Goal: Task Accomplishment & Management: Complete application form

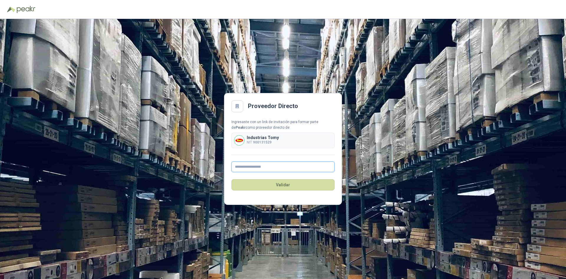
click at [245, 164] on input "text" at bounding box center [282, 166] width 103 height 11
type input "**********"
click at [274, 184] on button "Validar" at bounding box center [282, 184] width 103 height 11
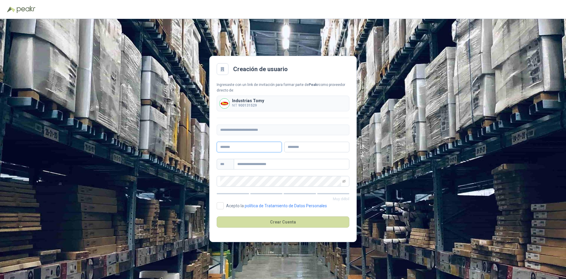
click at [248, 147] on input "text" at bounding box center [249, 147] width 65 height 11
type input "********"
type input "******"
paste input "**********"
type input "**********"
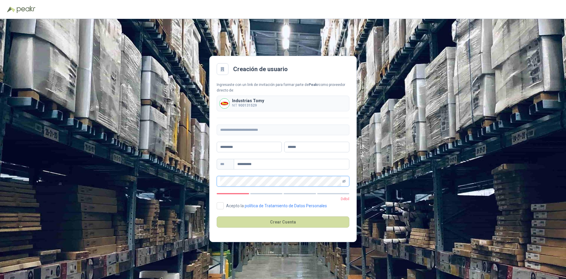
click at [343, 180] on icon "eye-invisible" at bounding box center [344, 181] width 4 height 4
click at [282, 217] on button "Crear Cuenta" at bounding box center [283, 221] width 133 height 11
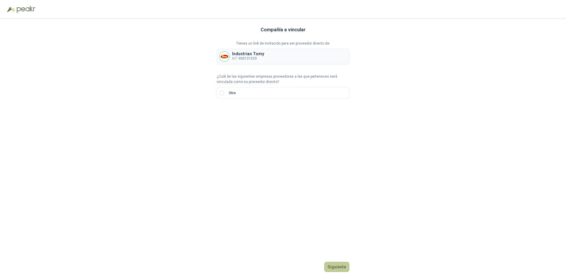
click at [334, 265] on button "Siguiente" at bounding box center [336, 267] width 25 height 10
drag, startPoint x: 257, startPoint y: 114, endPoint x: 240, endPoint y: 115, distance: 17.8
click at [257, 114] on input "text" at bounding box center [293, 113] width 104 height 10
click at [234, 114] on div at bounding box center [227, 113] width 21 height 11
click at [223, 143] on div "NIT" at bounding box center [226, 144] width 11 height 6
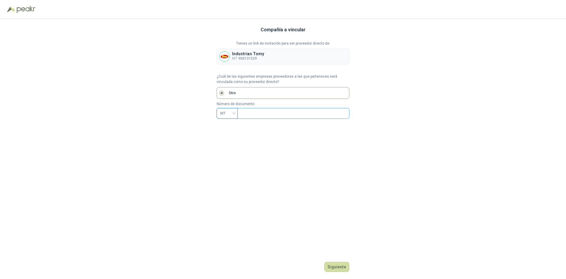
click at [245, 116] on input "text" at bounding box center [293, 113] width 104 height 10
type input "*********"
click at [338, 263] on button "Siguiente" at bounding box center [336, 267] width 25 height 10
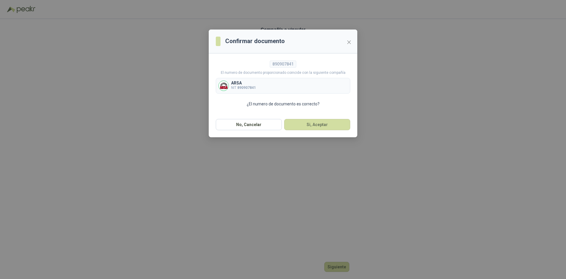
click at [238, 86] on b "890907841" at bounding box center [246, 88] width 19 height 4
click at [309, 124] on button "Si, Aceptar" at bounding box center [317, 124] width 66 height 11
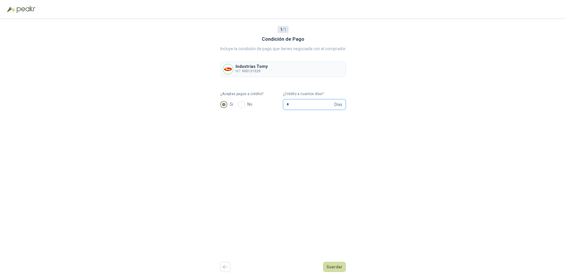
click at [307, 103] on input "*" at bounding box center [310, 104] width 47 height 10
type input "**"
click at [332, 262] on button "Guardar" at bounding box center [334, 267] width 23 height 10
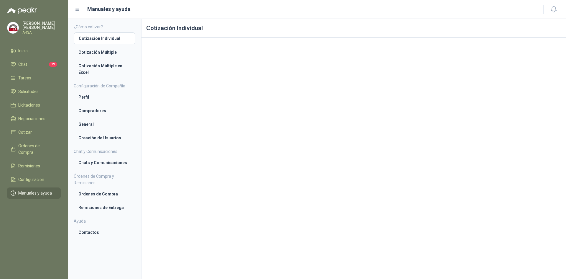
click at [31, 25] on p "JONATHAN CORREA" at bounding box center [41, 25] width 38 height 8
drag, startPoint x: 81, startPoint y: 11, endPoint x: 62, endPoint y: 26, distance: 23.9
click at [80, 12] on div "Manuales y ayuda" at bounding box center [305, 9] width 461 height 8
click at [88, 64] on li "Cotización Múltiple en Excel" at bounding box center [104, 69] width 52 height 13
click at [30, 63] on li "Chat 19" at bounding box center [34, 64] width 47 height 6
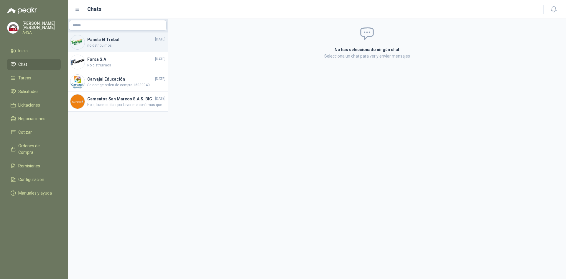
click at [114, 44] on span "no dstribuimos" at bounding box center [126, 46] width 78 height 6
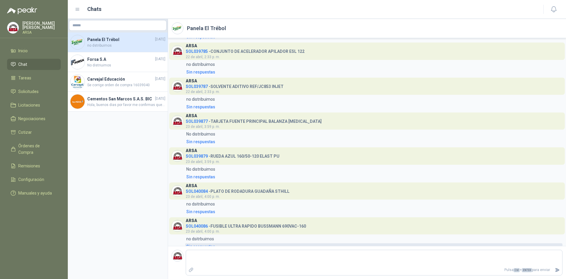
scroll to position [153, 0]
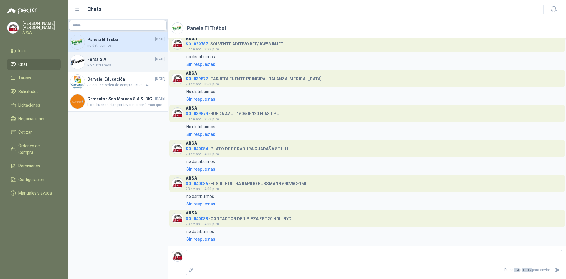
click at [100, 61] on h4 "Forsa S.A" at bounding box center [120, 59] width 67 height 6
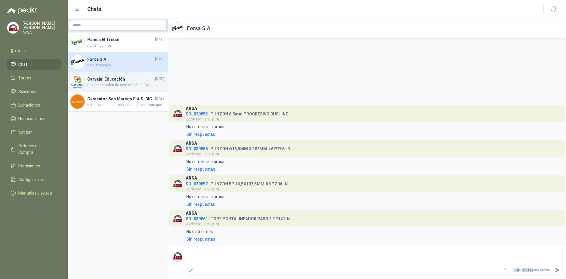
click at [105, 80] on h4 "Carvajal Educación" at bounding box center [120, 79] width 67 height 6
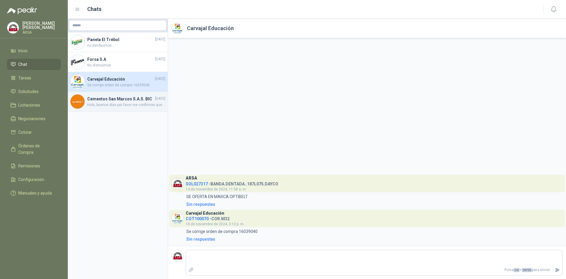
click at [112, 101] on h4 "Cementos San Marcos S.A.S. BIC" at bounding box center [120, 99] width 67 height 6
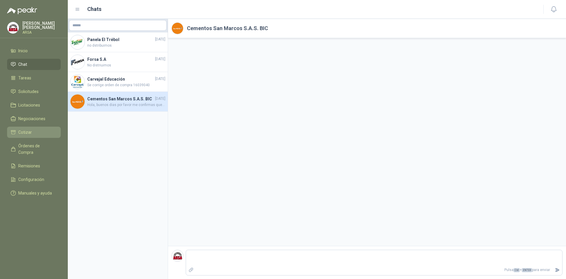
click at [31, 135] on link "Cotizar" at bounding box center [34, 131] width 54 height 11
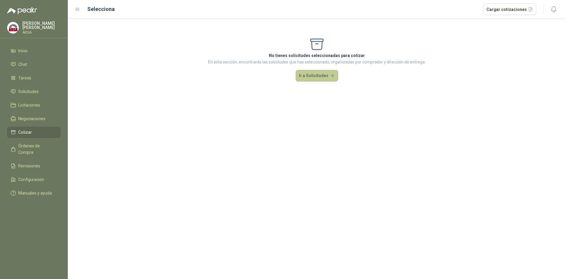
click at [310, 75] on button "Ir a Solicitudes" at bounding box center [317, 76] width 42 height 12
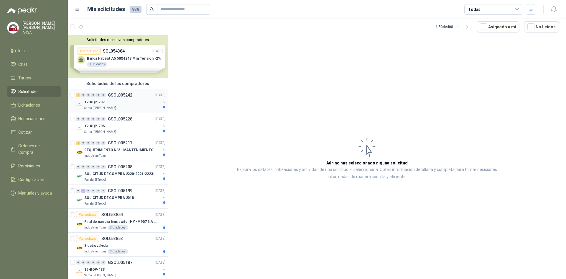
click at [119, 104] on div "12-RQP-707" at bounding box center [122, 101] width 76 height 7
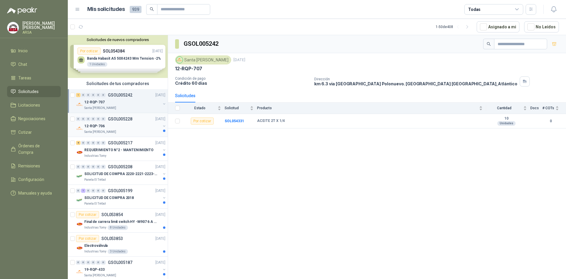
click at [131, 132] on div "Santa [PERSON_NAME]" at bounding box center [122, 131] width 76 height 5
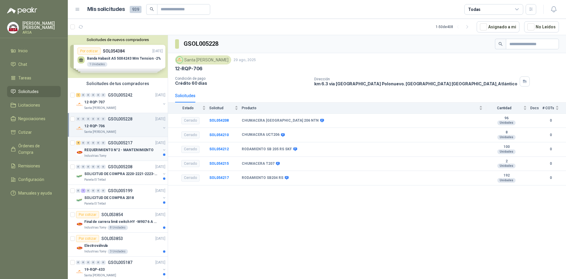
click at [127, 159] on div "8 0 0 0 0 0 GSOL005217 [DATE] REQUERIMIENTO N°2 - MANTENIMIENTO Industrias Tomy" at bounding box center [118, 149] width 100 height 24
click at [127, 150] on p "REQUERIMIENTO N°2 - MANTENIMIENTO" at bounding box center [118, 150] width 69 height 6
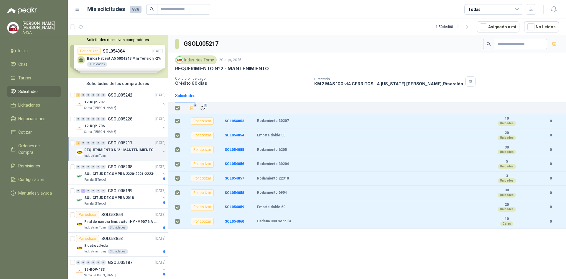
click at [180, 107] on th at bounding box center [175, 107] width 15 height 11
click at [181, 98] on div "Solicitudes" at bounding box center [185, 95] width 20 height 6
click at [179, 103] on th at bounding box center [175, 107] width 15 height 11
click at [183, 106] on th at bounding box center [175, 107] width 15 height 11
click at [181, 107] on th at bounding box center [175, 107] width 15 height 11
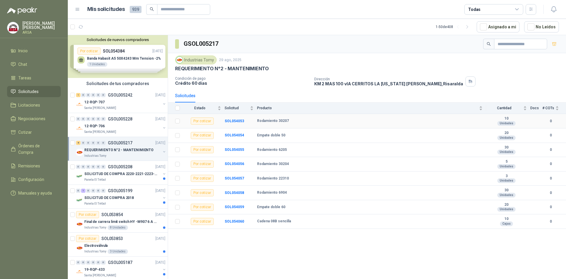
click at [279, 121] on b "Rodamiento 30207" at bounding box center [273, 121] width 32 height 5
click at [238, 120] on b "SOL054053" at bounding box center [234, 121] width 19 height 4
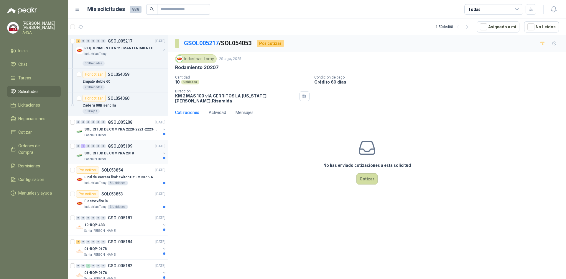
scroll to position [236, 0]
click at [144, 157] on div "Panela El Trébol" at bounding box center [122, 158] width 76 height 5
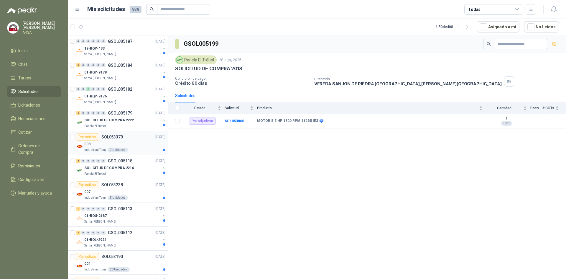
scroll to position [413, 0]
click at [114, 138] on p "SOL053379" at bounding box center [112, 136] width 22 height 4
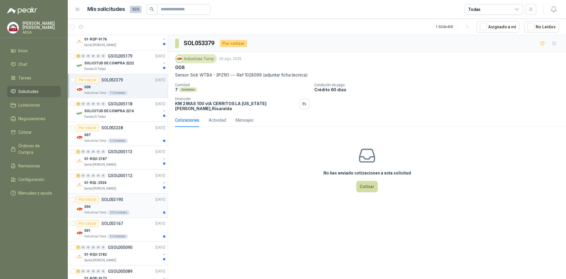
scroll to position [531, 0]
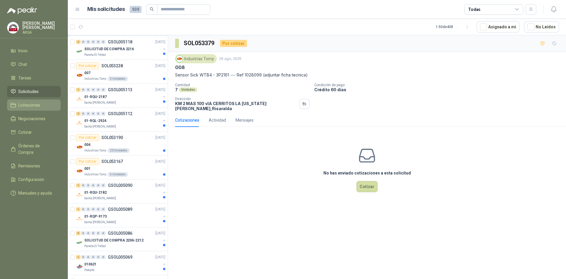
click at [32, 106] on span "Licitaciones" at bounding box center [29, 105] width 22 height 6
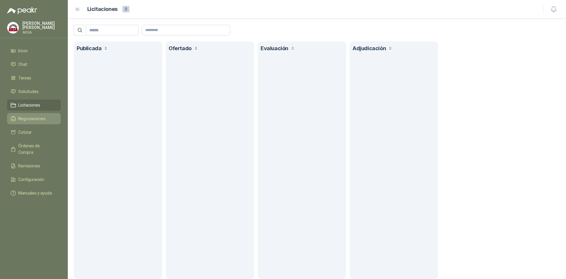
click at [32, 119] on span "Negociaciones" at bounding box center [31, 118] width 27 height 6
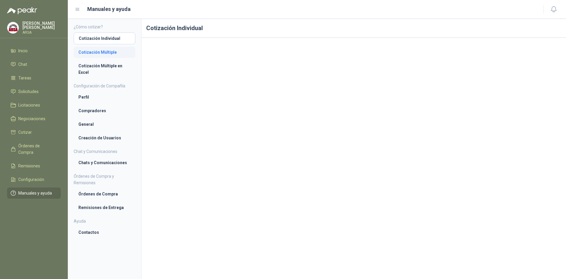
click at [112, 52] on li "Cotización Múltiple" at bounding box center [104, 52] width 52 height 6
click at [110, 69] on li "Cotización Múltiple en Excel" at bounding box center [104, 69] width 52 height 13
click at [97, 40] on li "Cotización Individual" at bounding box center [104, 38] width 52 height 6
click at [100, 51] on li "Cotización Múltiple" at bounding box center [104, 52] width 52 height 6
click at [29, 91] on span "Solicitudes" at bounding box center [28, 91] width 20 height 6
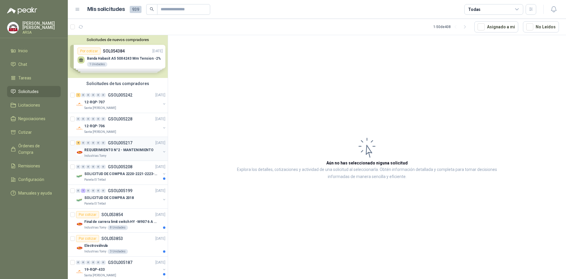
click at [115, 160] on div "8 0 0 0 0 0 GSOL005217 [DATE] REQUERIMIENTO N°2 - MANTENIMIENTO Industrias Tomy" at bounding box center [118, 149] width 100 height 24
click at [118, 121] on div "0 0 0 0 0 0 GSOL005228 [DATE]" at bounding box center [121, 118] width 91 height 7
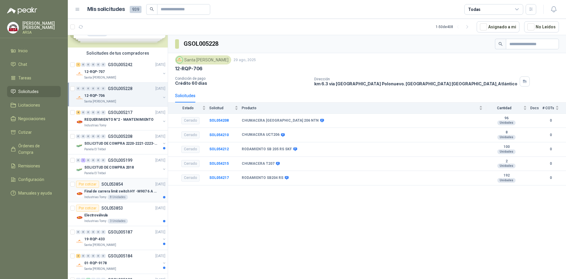
scroll to position [59, 0]
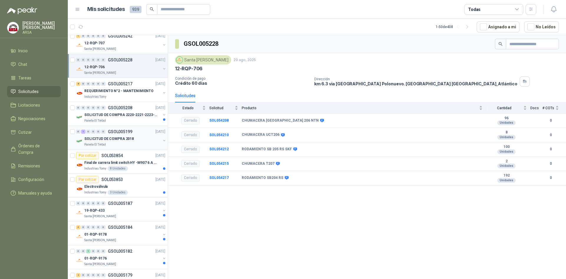
click at [111, 140] on p "SOLICITUD DE COMPRA 2018" at bounding box center [109, 139] width 50 height 6
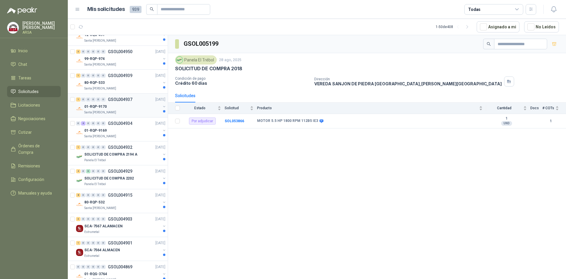
scroll to position [885, 0]
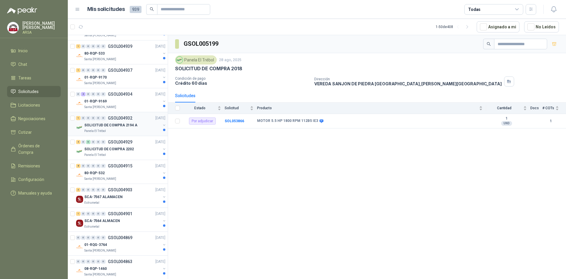
click at [109, 129] on div "Panela El Trébol" at bounding box center [122, 131] width 76 height 5
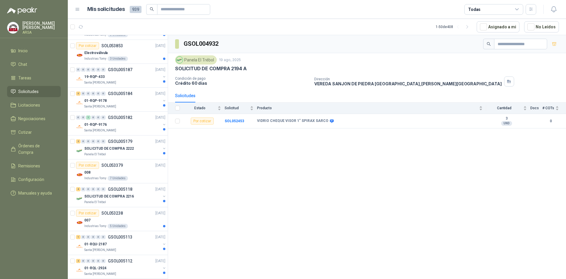
scroll to position [101, 0]
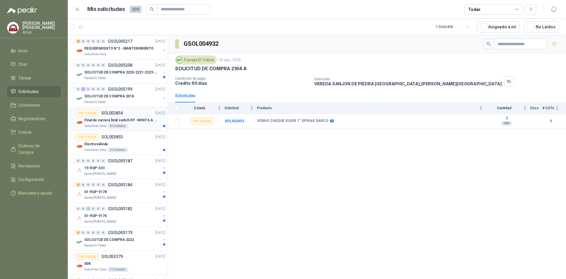
click at [136, 122] on p "Final de carrera limit switch HY -M907 6 A - 250 V a.c" at bounding box center [120, 120] width 73 height 6
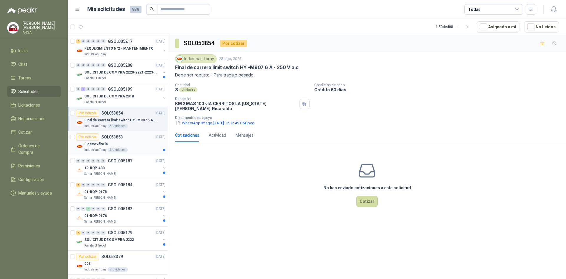
click at [135, 142] on div "Electroválvula" at bounding box center [124, 143] width 81 height 7
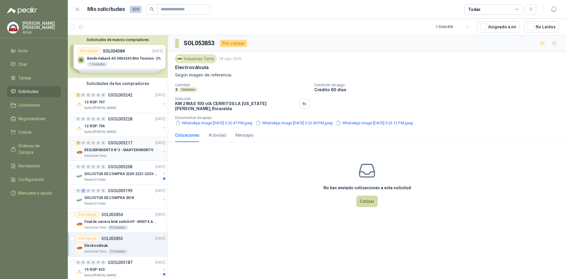
click at [122, 150] on p "REQUERIMIENTO N°2 - MANTENIMIENTO" at bounding box center [118, 150] width 69 height 6
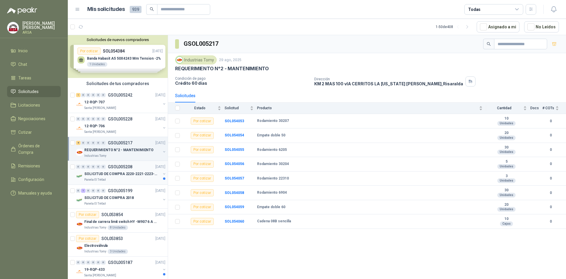
scroll to position [59, 0]
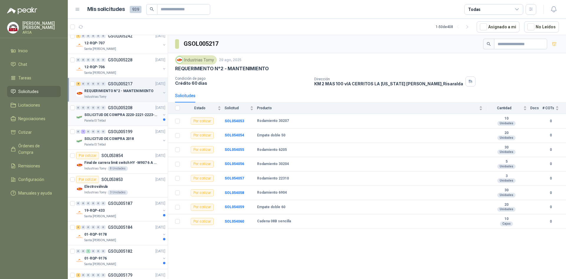
click at [139, 115] on p "SOLICITUD DE COMPRA 2220-2221-2223-2224" at bounding box center [120, 115] width 73 height 6
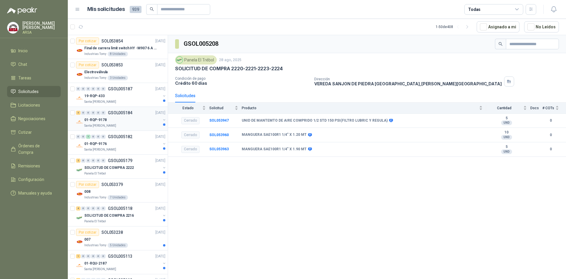
scroll to position [206, 0]
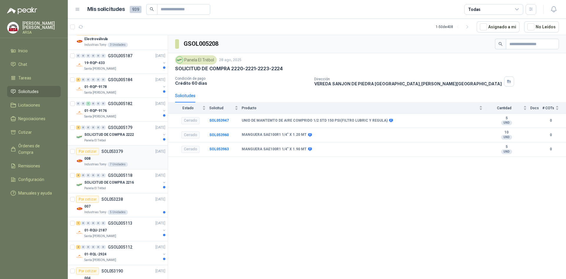
click at [132, 155] on div "008" at bounding box center [124, 158] width 81 height 7
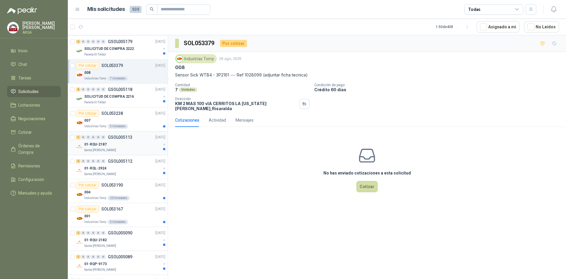
scroll to position [295, 0]
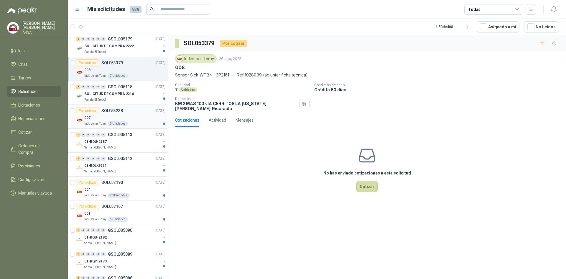
click at [129, 106] on article "Por cotizar SOL053238 [DATE] 007 Industrias Tomy 5 Unidades" at bounding box center [118, 117] width 100 height 24
click at [113, 190] on div "004" at bounding box center [124, 189] width 81 height 7
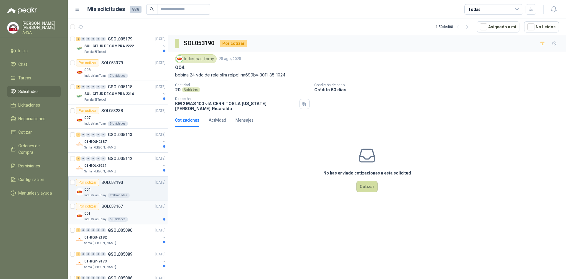
click at [137, 222] on article "Por cotizar SOL053167 [DATE] 001 Industrias Tomy 5 Unidades" at bounding box center [118, 212] width 100 height 24
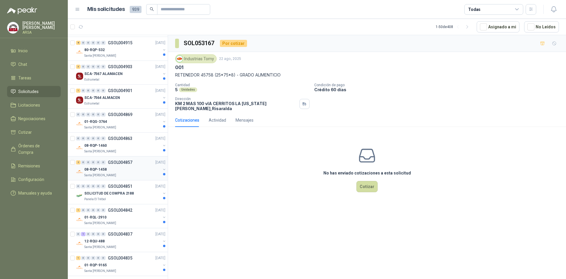
scroll to position [1015, 0]
